Goal: Task Accomplishment & Management: Use online tool/utility

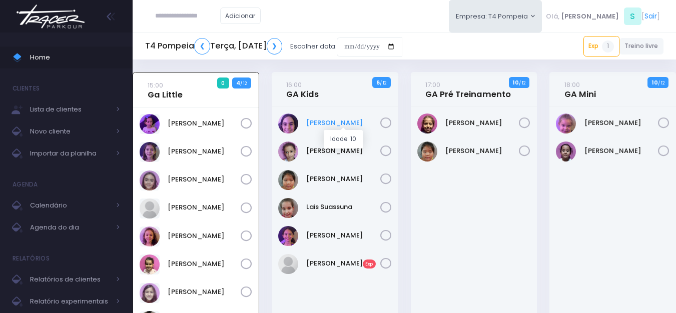
click at [345, 121] on link "Antonella Rossi" at bounding box center [343, 123] width 74 height 10
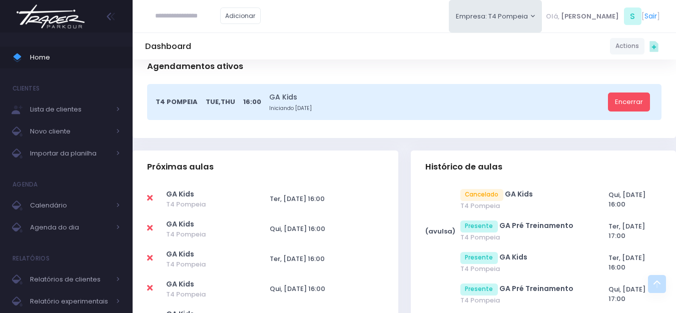
scroll to position [300, 0]
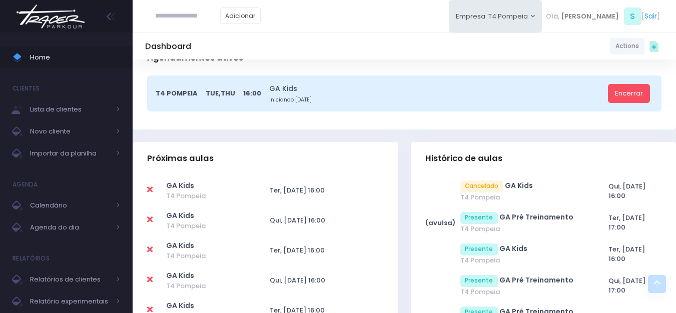
click at [150, 188] on icon at bounding box center [150, 190] width 6 height 8
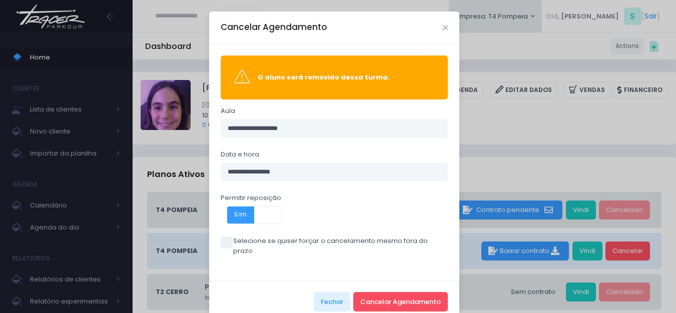
click at [227, 243] on span at bounding box center [227, 243] width 12 height 12
click at [395, 292] on button "Cancelar Agendamento" at bounding box center [400, 301] width 95 height 19
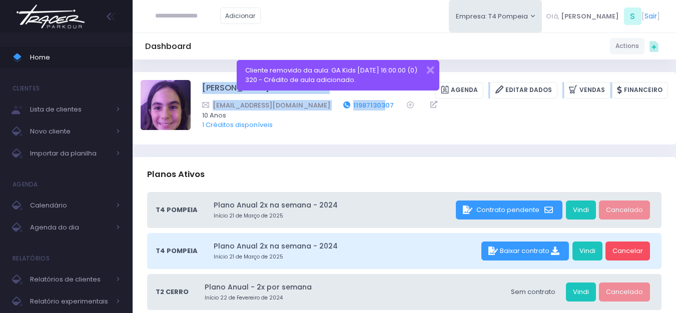
drag, startPoint x: 199, startPoint y: 90, endPoint x: 358, endPoint y: 105, distance: 159.8
click at [357, 105] on div "Antonella Rossi Paes Previtalli Agenda Editar Dados Vendas Financeiro 119871303…" at bounding box center [404, 108] width 527 height 56
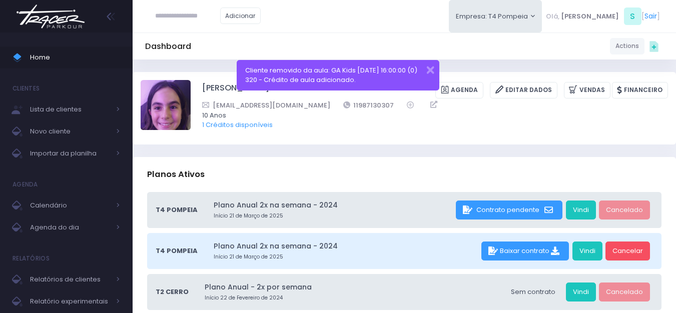
click at [374, 107] on div "alinerossipaes@gmail.com 11987130307" at bounding box center [428, 105] width 453 height 11
drag, startPoint x: 369, startPoint y: 106, endPoint x: 324, endPoint y: 104, distance: 45.0
click at [324, 104] on div "alinerossipaes@gmail.com 11987130307" at bounding box center [428, 105] width 453 height 11
copy link "11987130307"
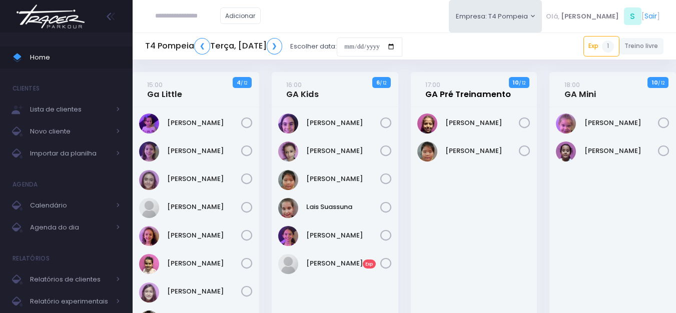
click at [446, 92] on link "17:00 GA Pré Treinamento" at bounding box center [468, 90] width 86 height 20
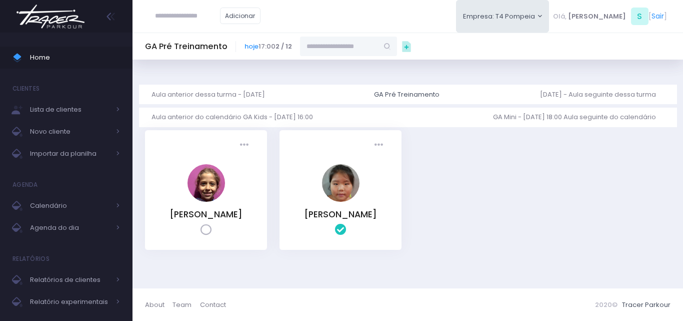
click at [343, 47] on input "text" at bounding box center [339, 46] width 78 height 19
paste input "**********"
click at [339, 73] on link "[PERSON_NAME] Paes Previtalli" at bounding box center [349, 69] width 58 height 20
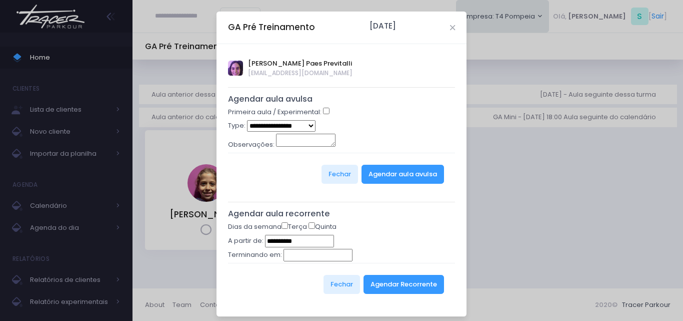
type input "**********"
click at [296, 124] on select "**********" at bounding box center [281, 126] width 69 height 12
select select "*"
click at [247, 120] on select "**********" at bounding box center [281, 126] width 69 height 12
click at [382, 177] on button "Agendar aula avulsa" at bounding box center [403, 174] width 83 height 19
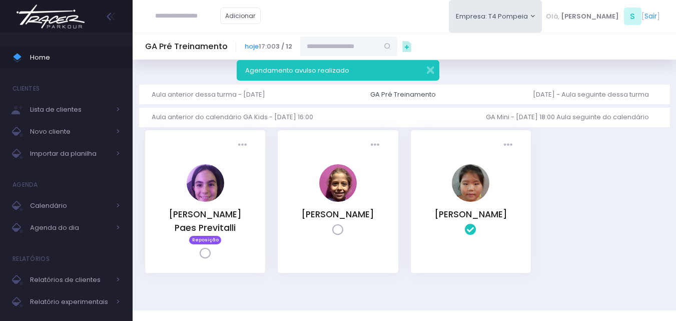
click at [85, 21] on img at bounding box center [51, 16] width 76 height 35
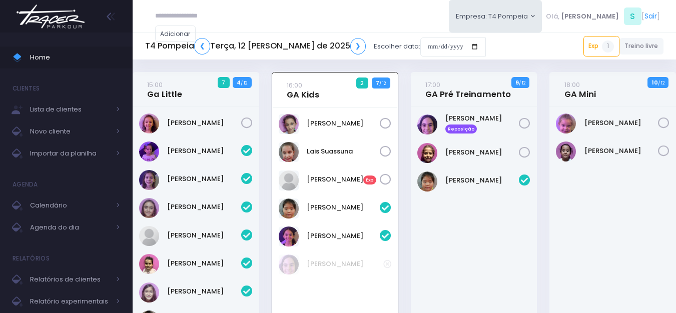
scroll to position [72, 0]
